Goal: Task Accomplishment & Management: Use online tool/utility

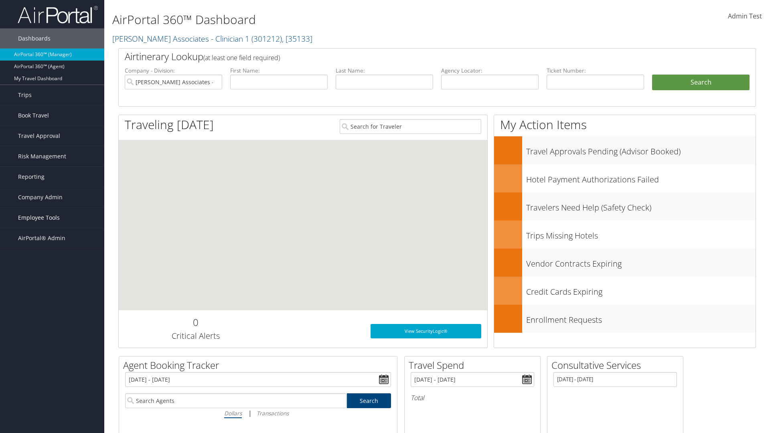
click at [52, 218] on span "Employee Tools" at bounding box center [39, 218] width 42 height 20
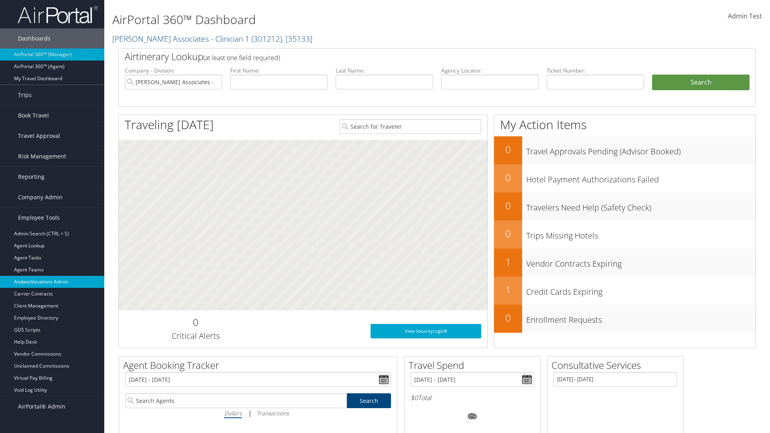
click at [52, 282] on link "AndavoVacations Admin" at bounding box center [52, 282] width 104 height 12
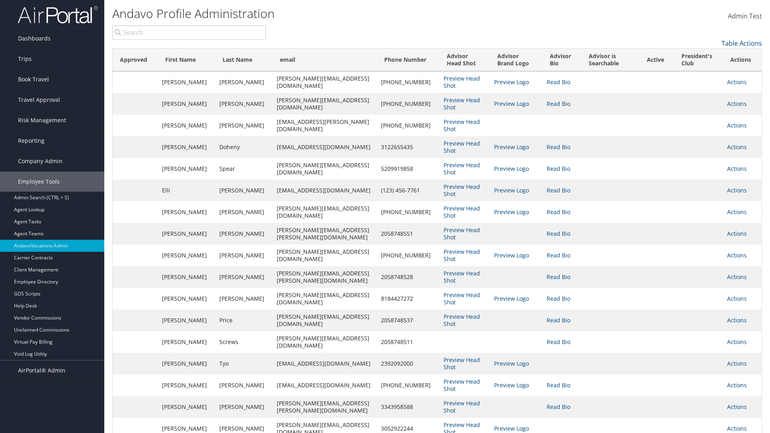
click at [189, 32] on input "search" at bounding box center [189, 32] width 154 height 14
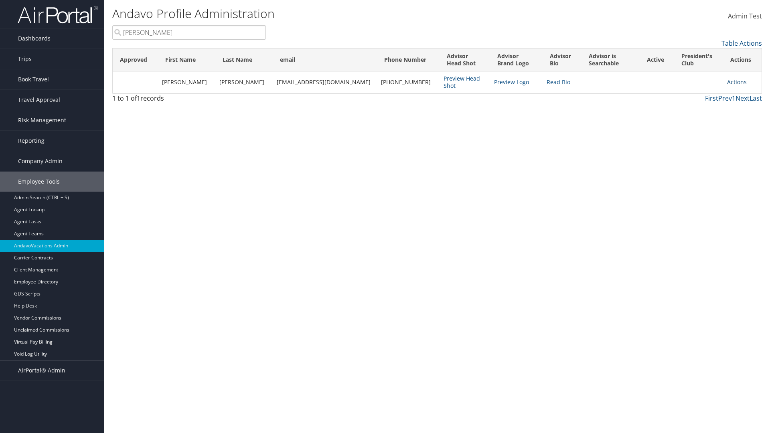
type input "[PERSON_NAME]"
click at [732, 82] on link "Actions" at bounding box center [737, 82] width 20 height 8
click at [696, 135] on link "Remove from President's Club" at bounding box center [695, 135] width 87 height 14
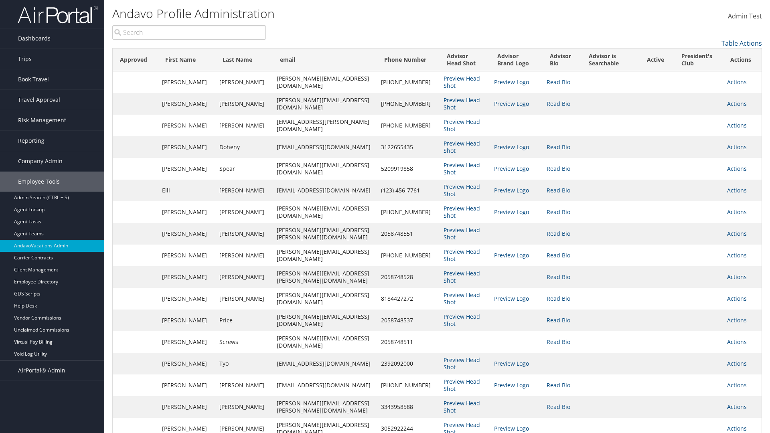
click at [189, 32] on input "search" at bounding box center [189, 32] width 154 height 14
type input "[PERSON_NAME]"
